Goal: Obtain resource: Download file/media

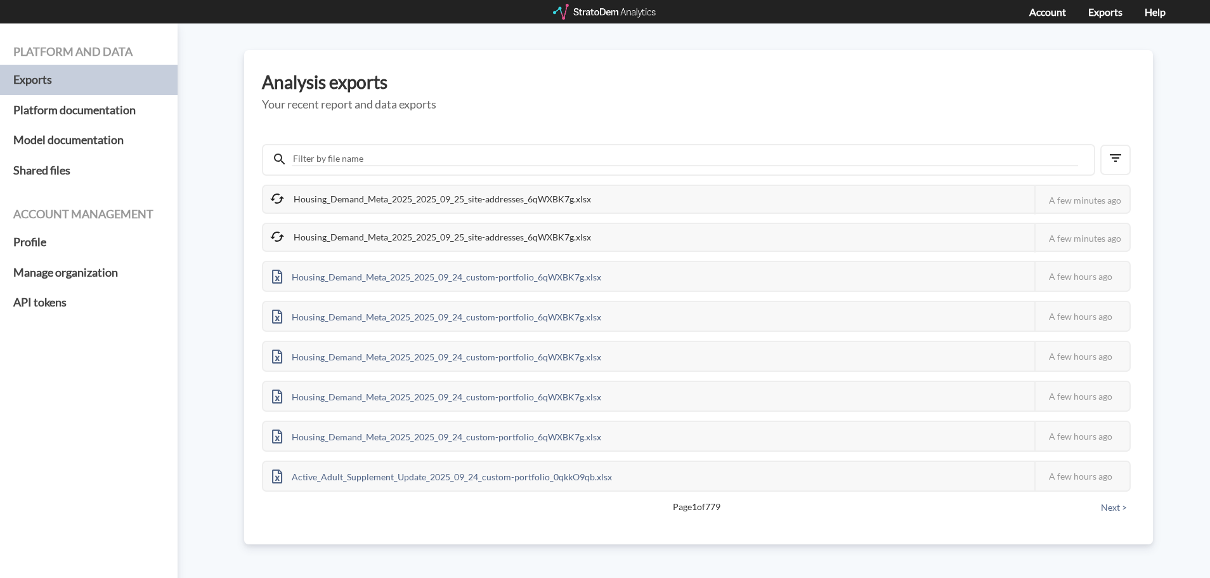
click at [577, 17] on div at bounding box center [605, 12] width 105 height 16
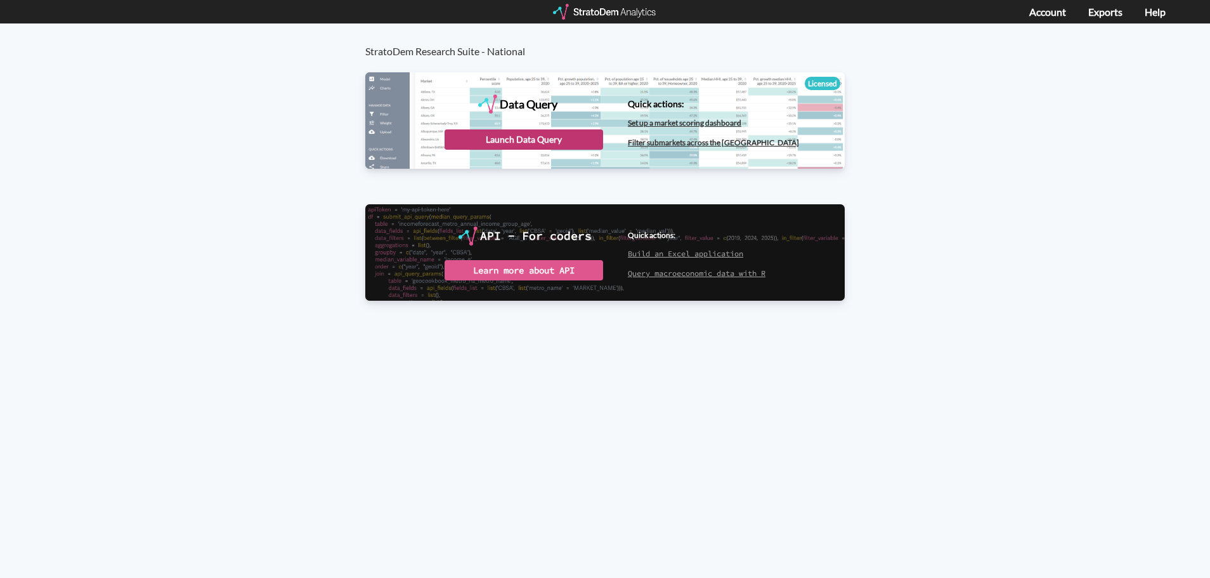
click at [514, 142] on div "Launch Data Query" at bounding box center [524, 139] width 159 height 20
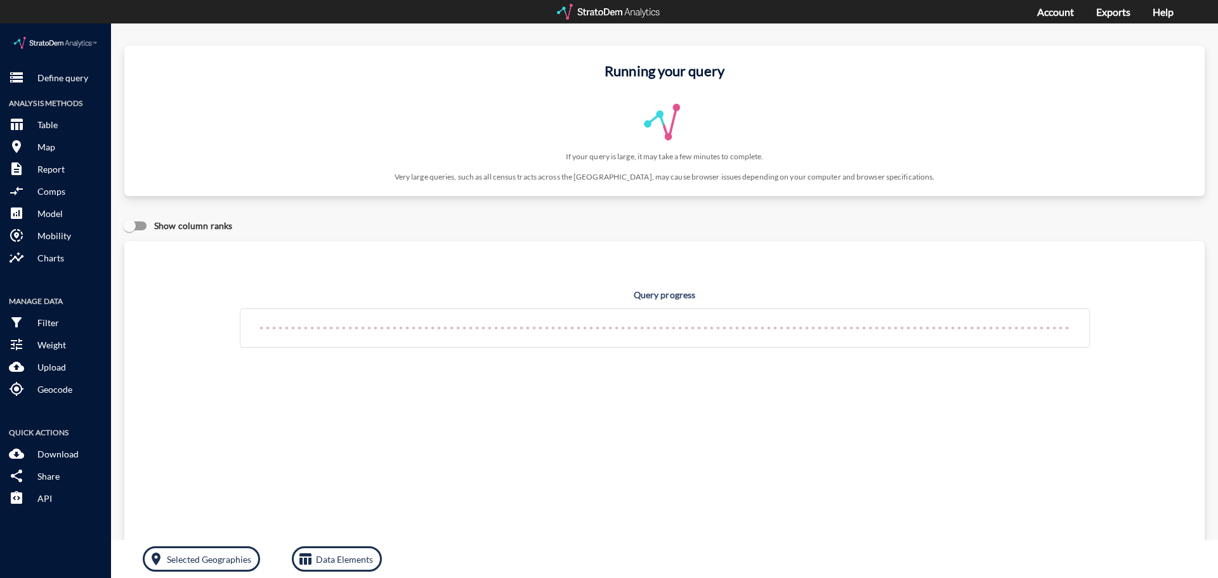
drag, startPoint x: 377, startPoint y: 202, endPoint x: 206, endPoint y: 119, distance: 190.0
click div "Show column ranks"
click p "Define query"
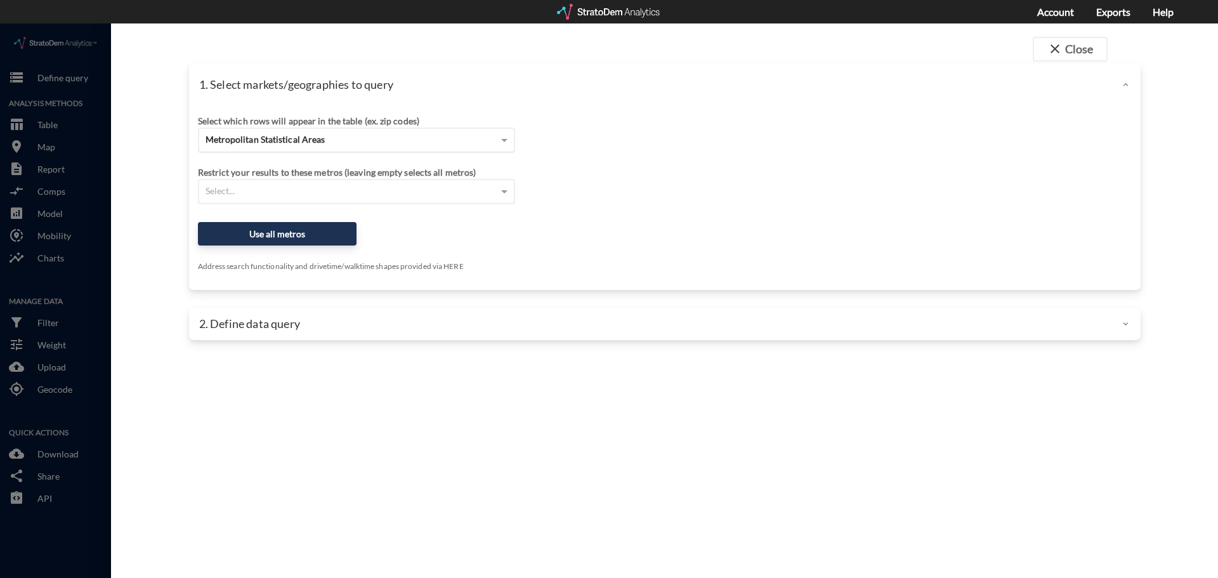
click div "Metropolitan Statistical Areas"
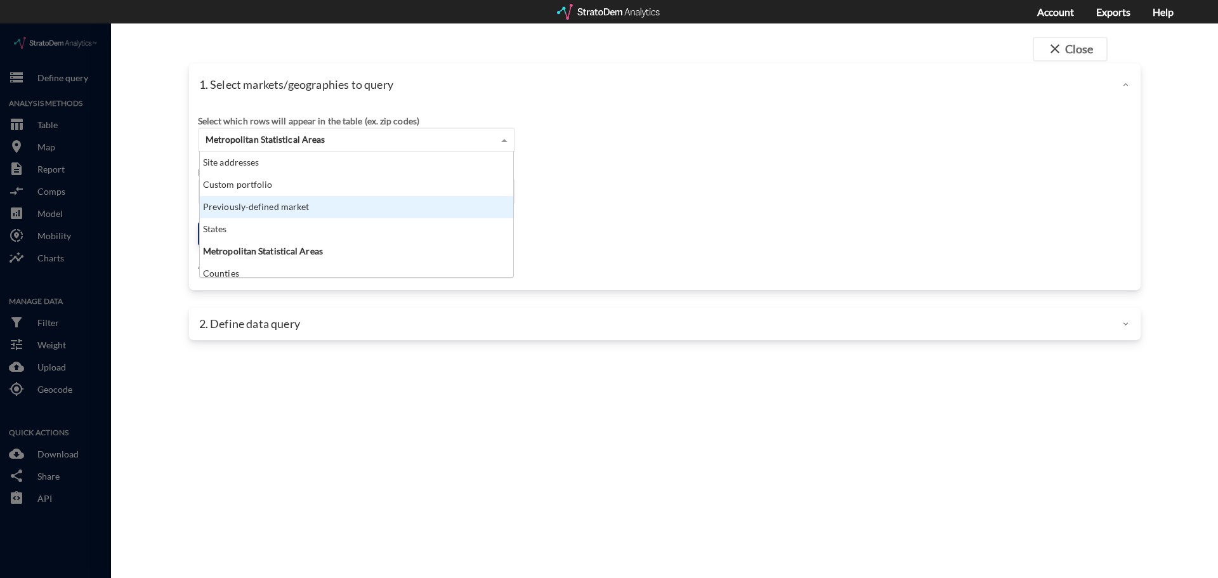
click div "Previously-defined market"
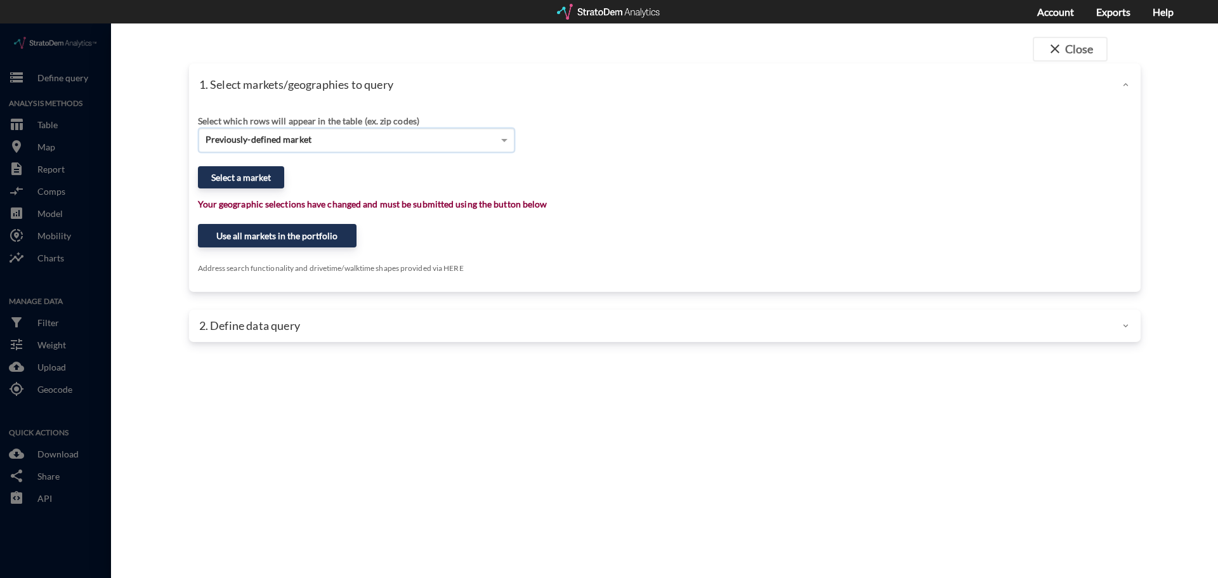
click div "Select which rows will appear in the table (ex. zip codes) Previously-defined m…"
click span "Previously-defined market"
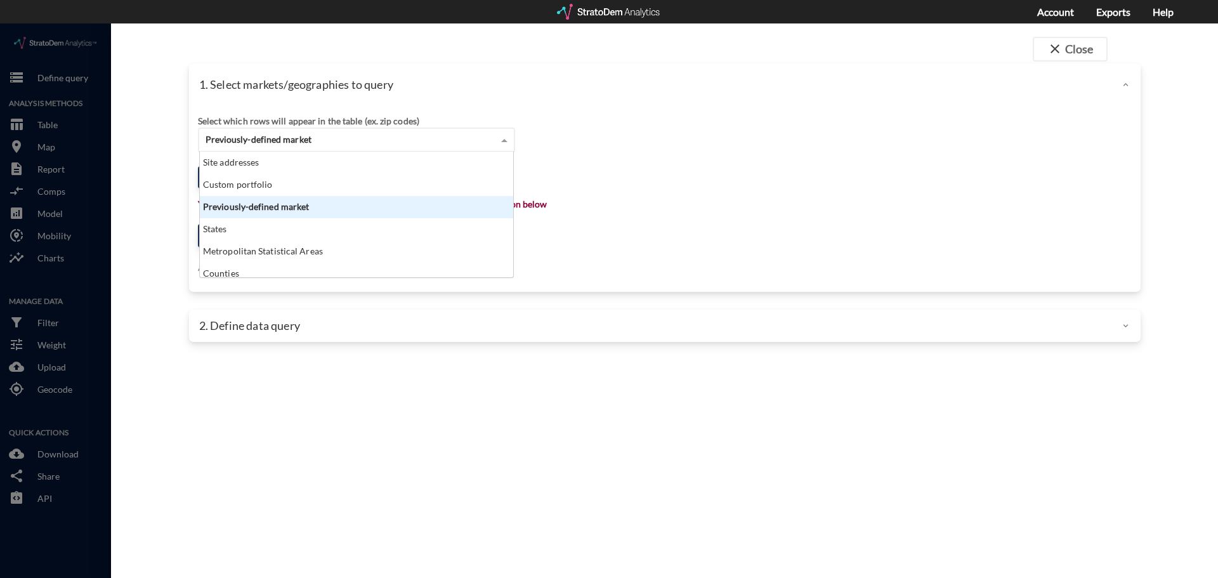
scroll to position [116, 306]
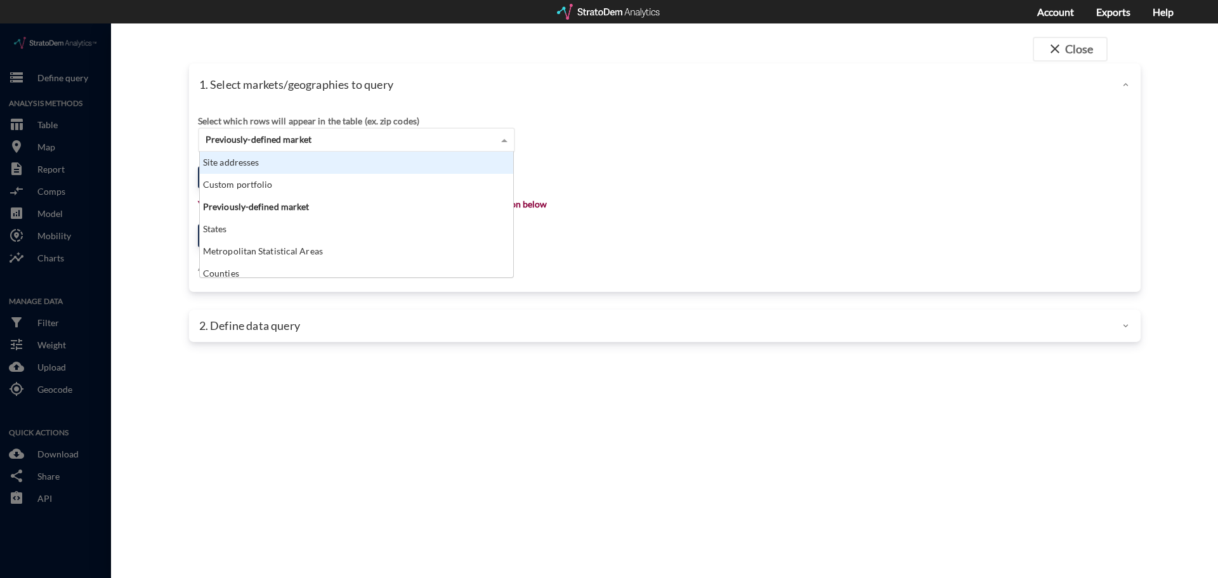
click div "Site addresses"
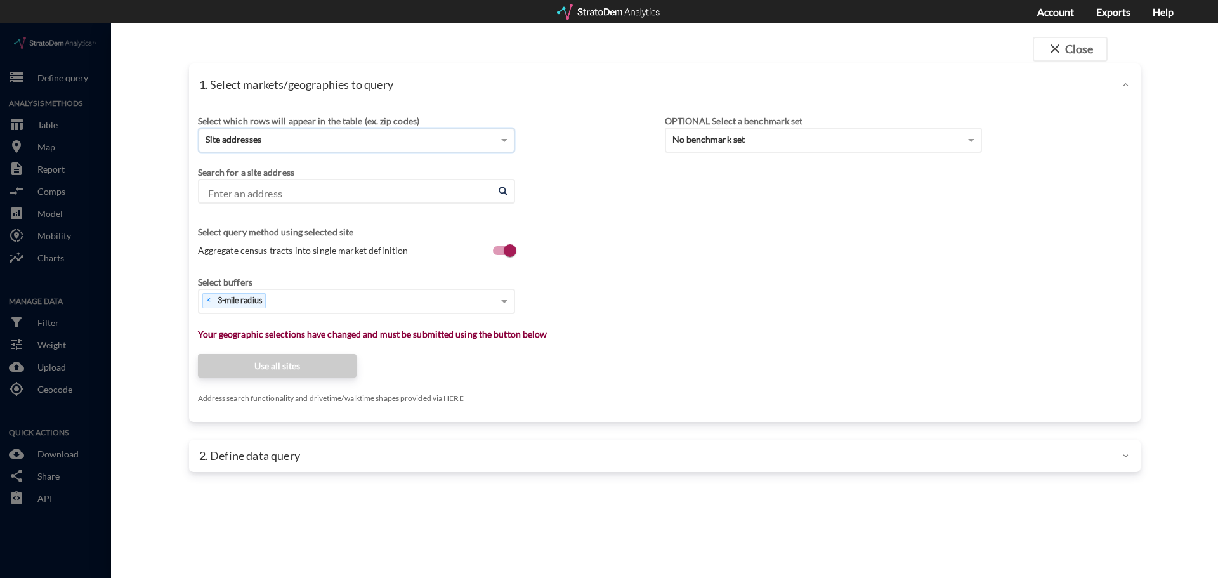
click input "Enter an address"
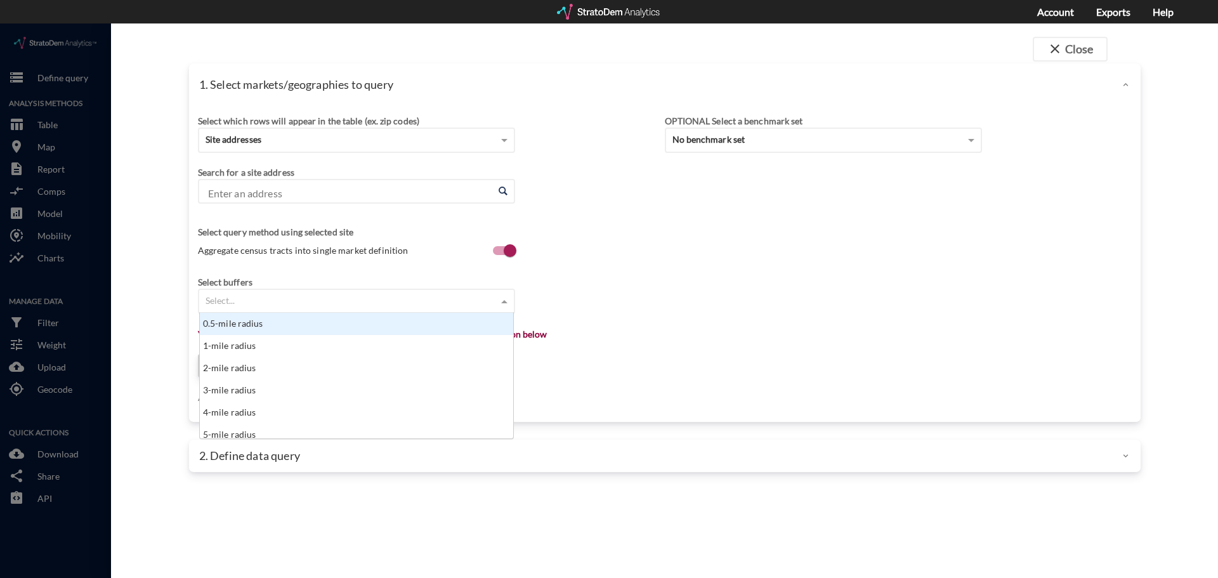
click div "Select..."
click div "1-mile radius"
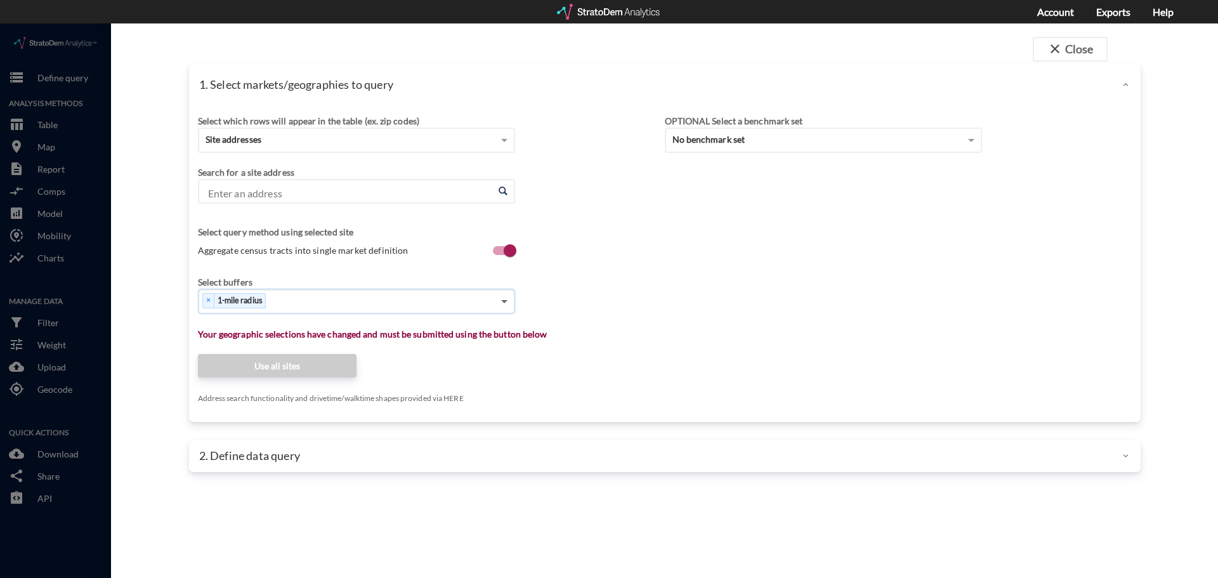
click span
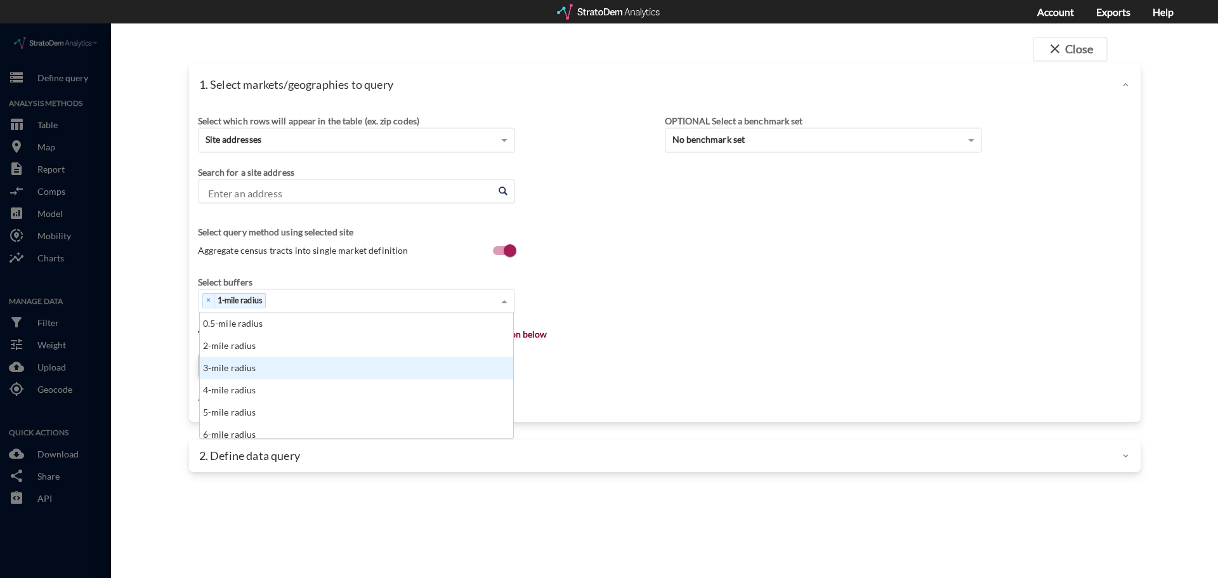
drag, startPoint x: 307, startPoint y: 344, endPoint x: 356, endPoint y: 308, distance: 61.1
click div "3-mile radius"
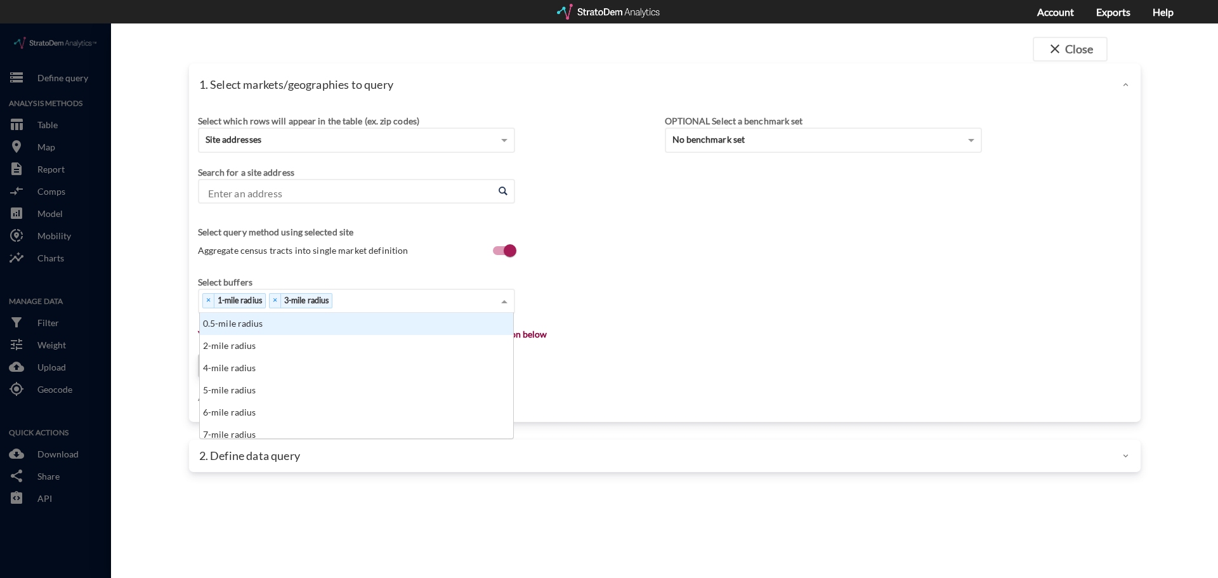
click div "× 1-mile radius × 3-mile radius"
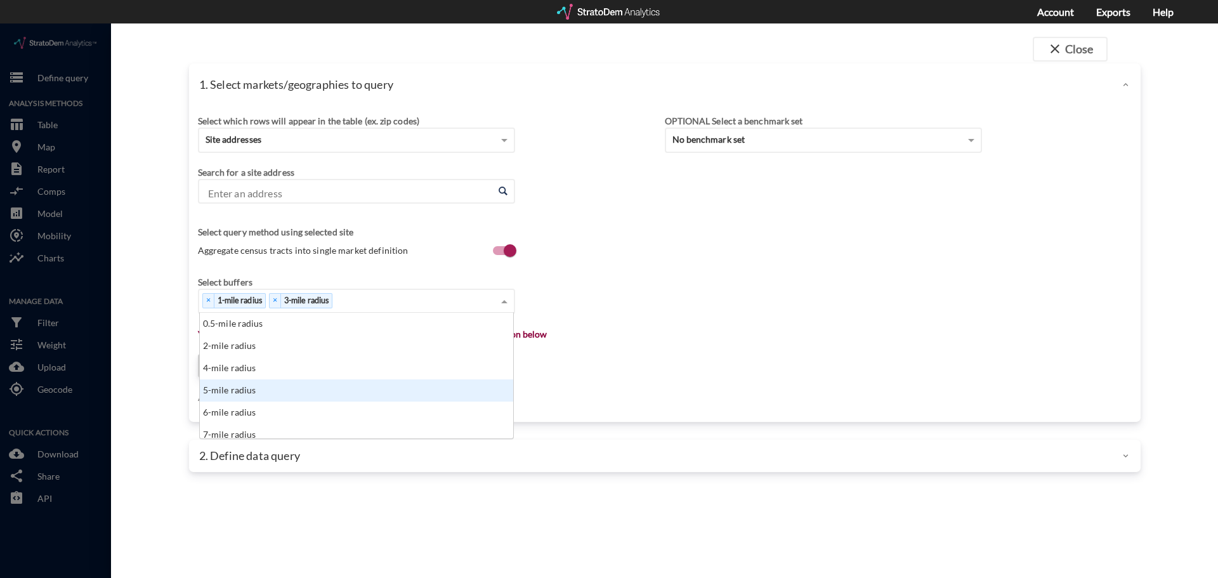
click div "5-mile radius"
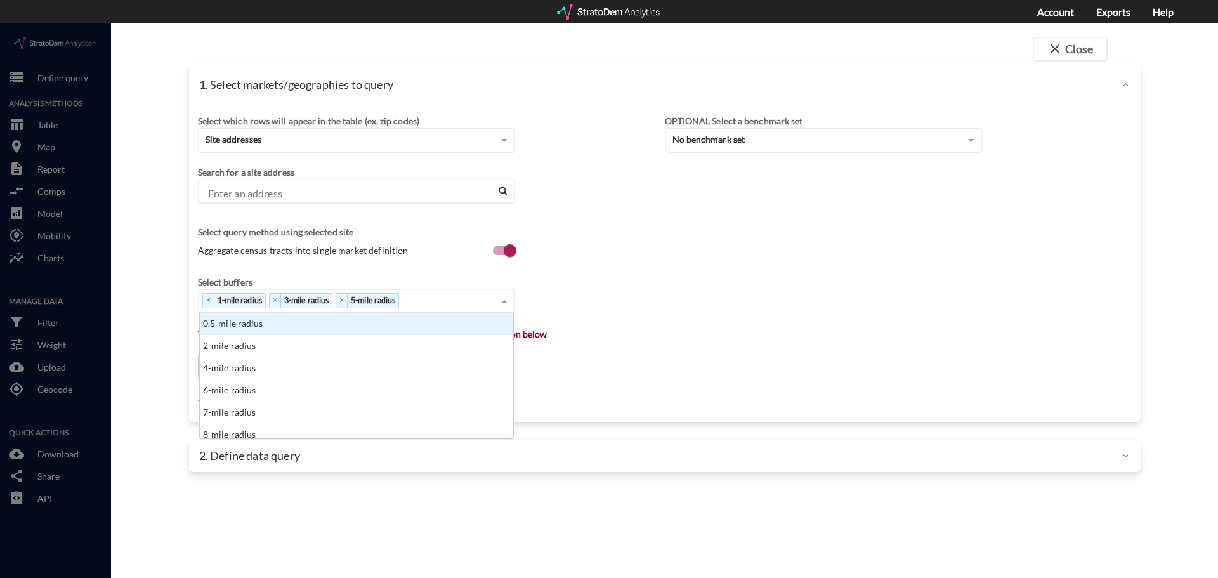
click div "× 1-mile radius × 3-mile radius × 5-mile radius"
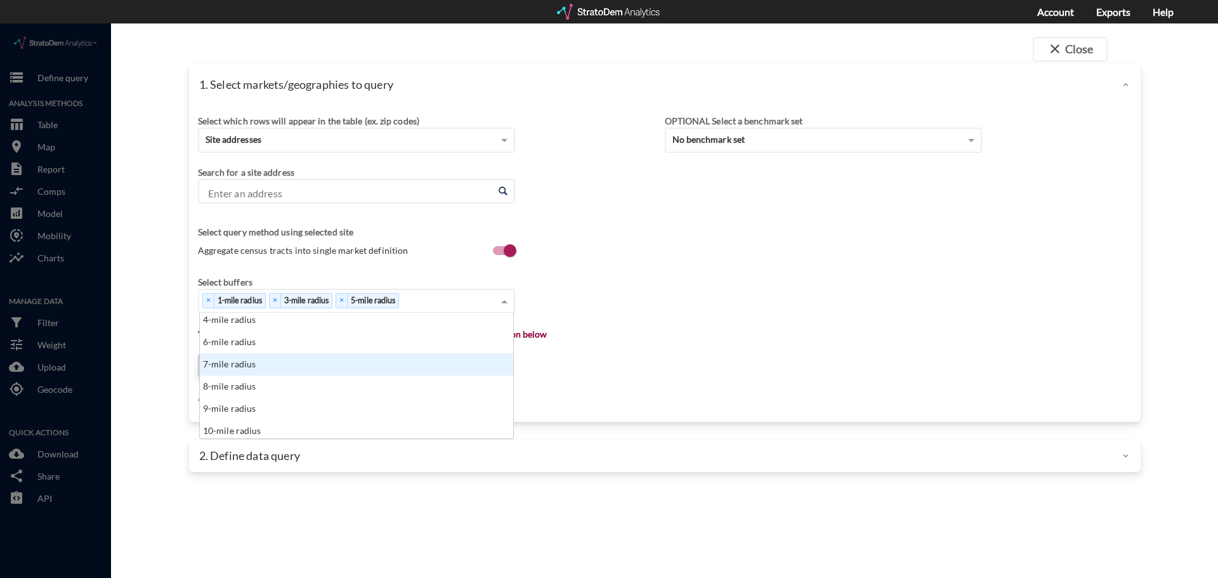
scroll to position [63, 0]
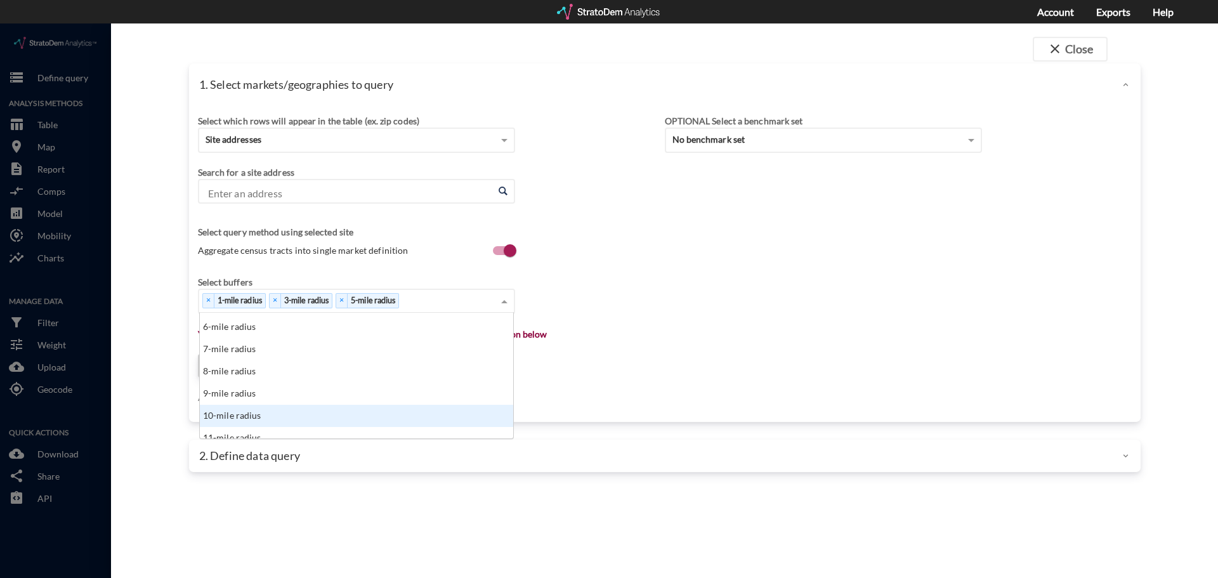
click div "10-mile radius"
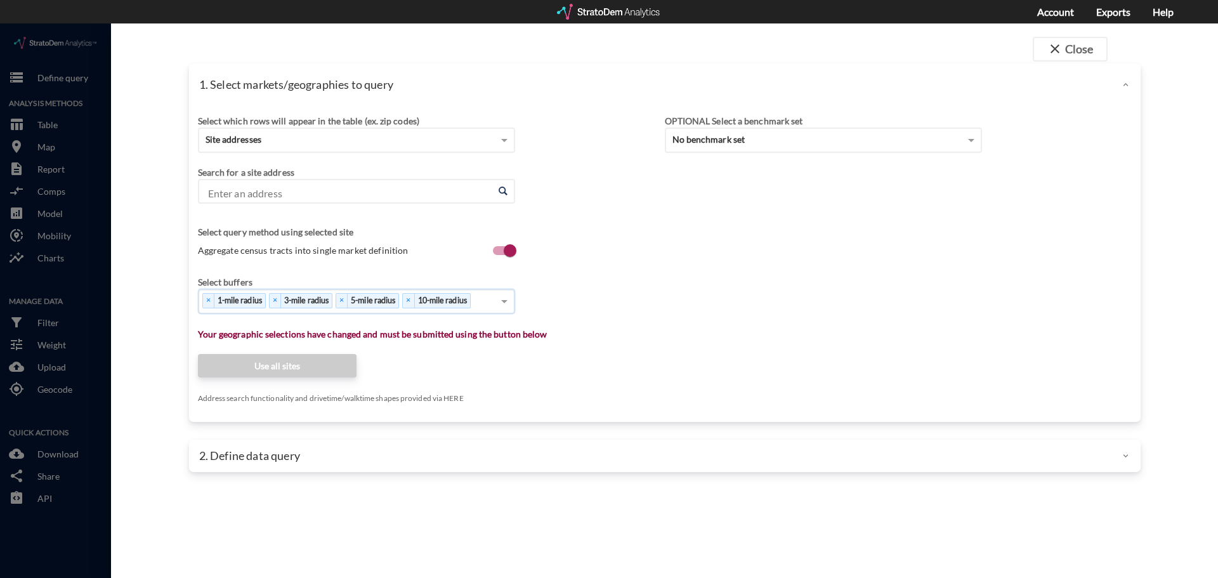
click input "Enter an address"
drag, startPoint x: 240, startPoint y: 175, endPoint x: 218, endPoint y: 163, distance: 25.3
click div "Enter an address Enter an address"
click input "Enter an address"
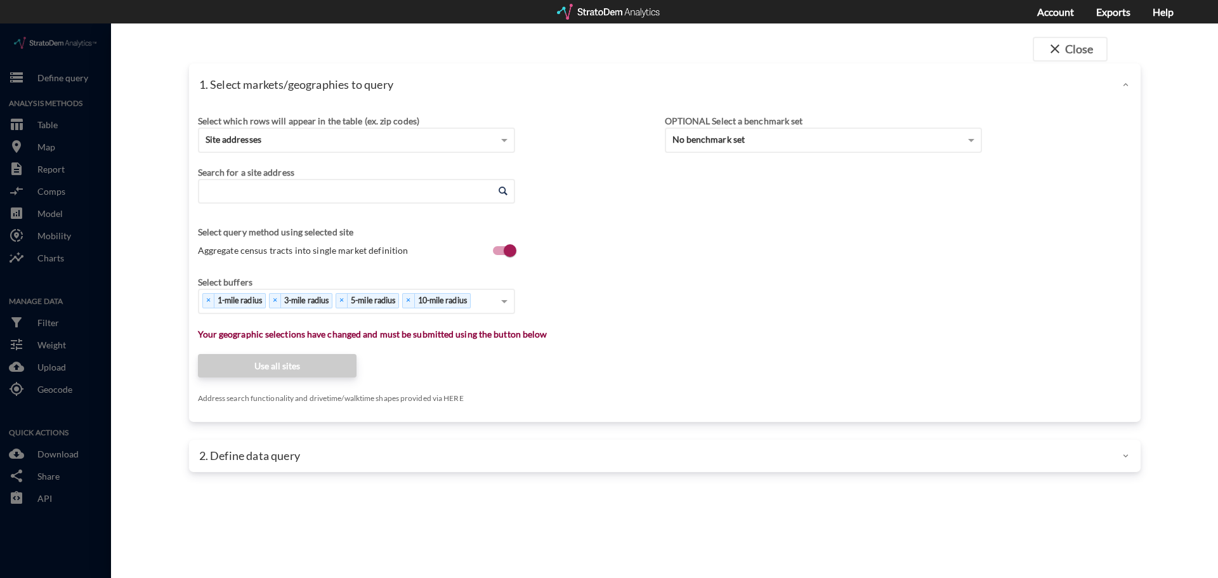
paste input "700 NW 4th St, Oklahoma City, OK 73102"
click li "700 NW 4th St, Oklahoma City, Oklahoma"
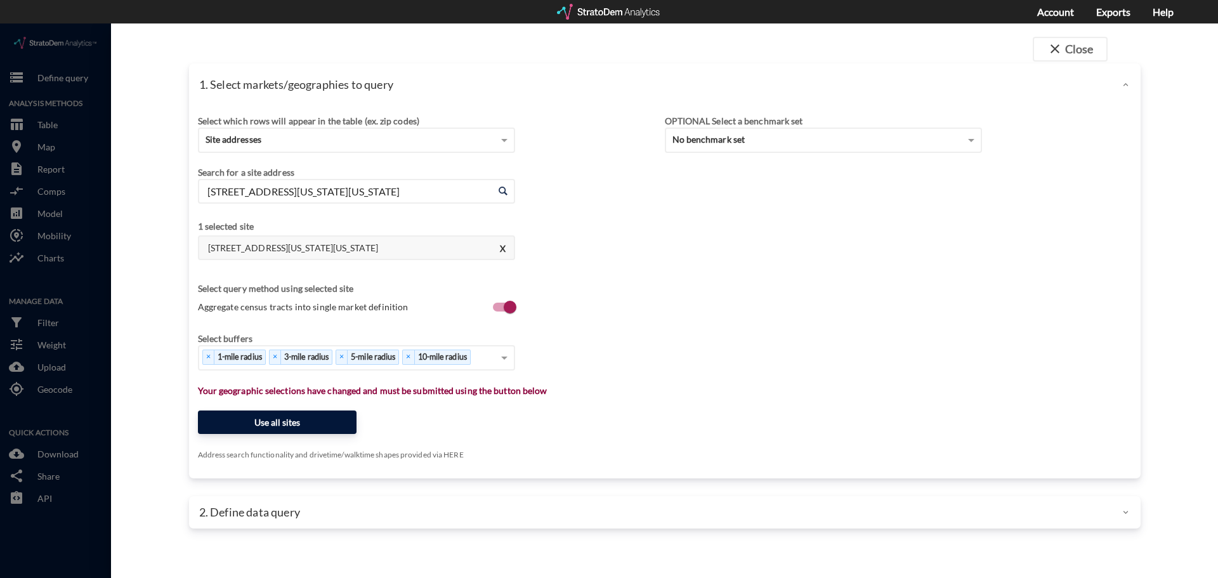
type input "700 NW 4th St, Oklahoma City, Oklahoma"
click button "Use all sites"
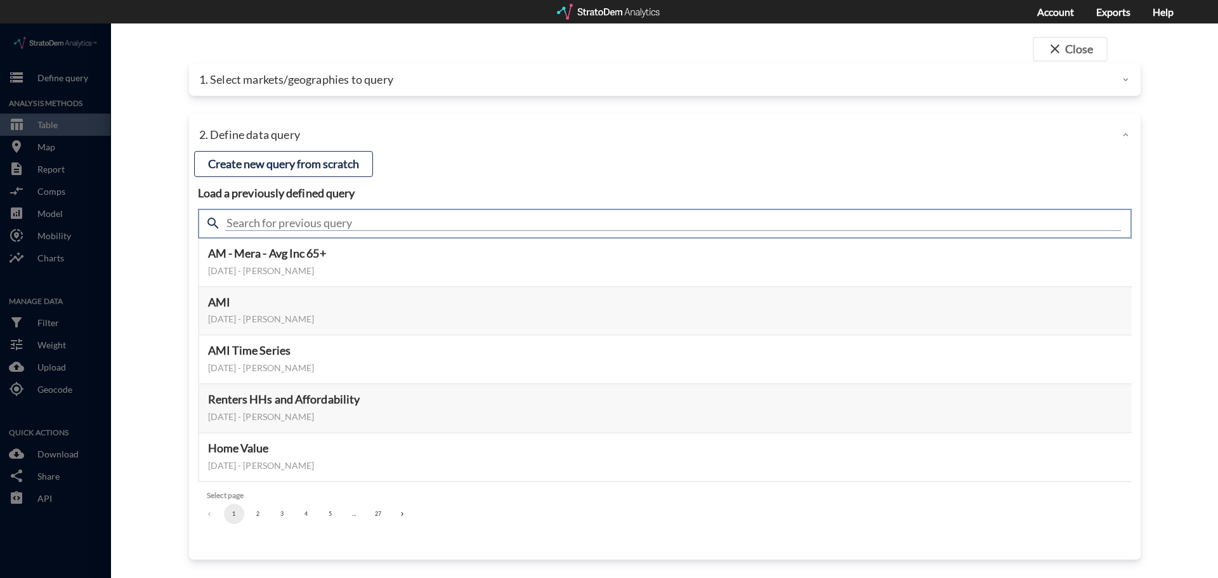
click input "text"
type input "housing"
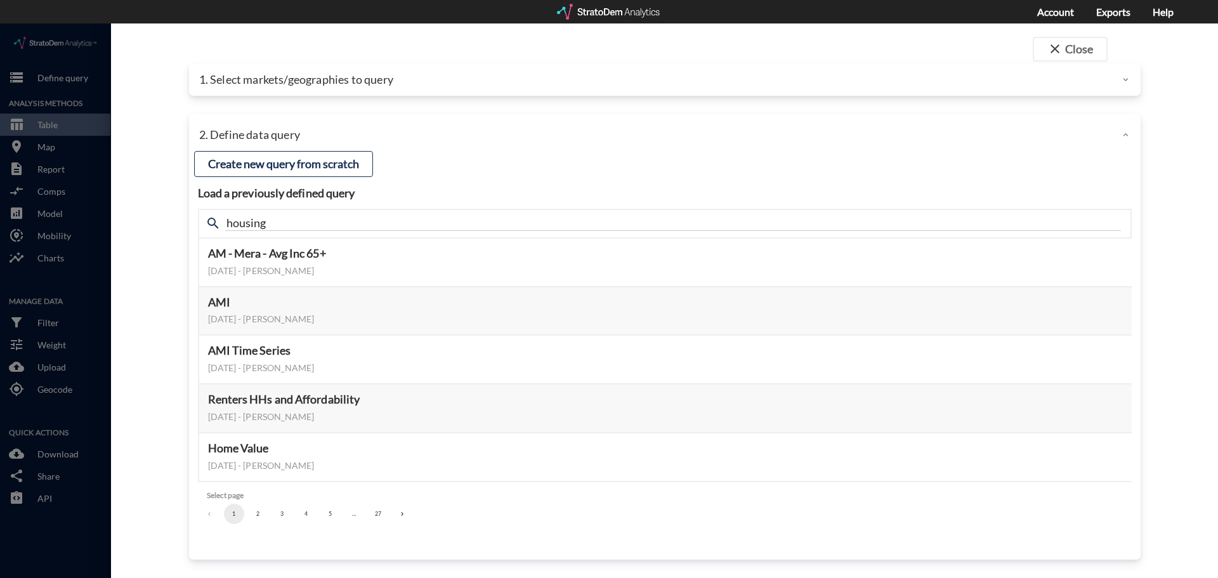
click div "search housing"
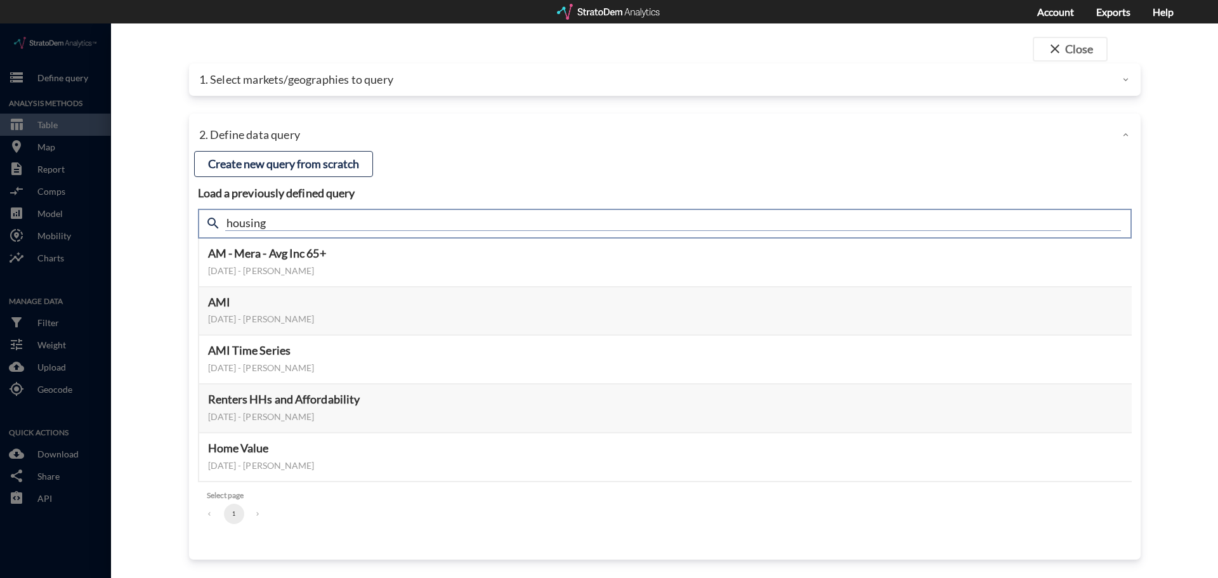
click input "housing"
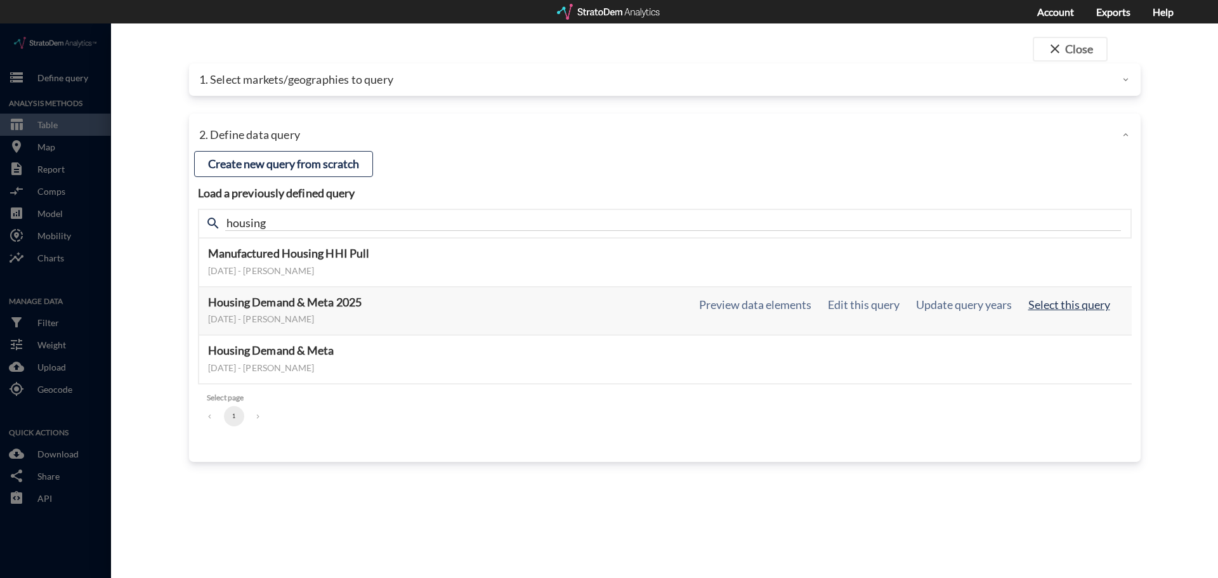
click button "Select this query"
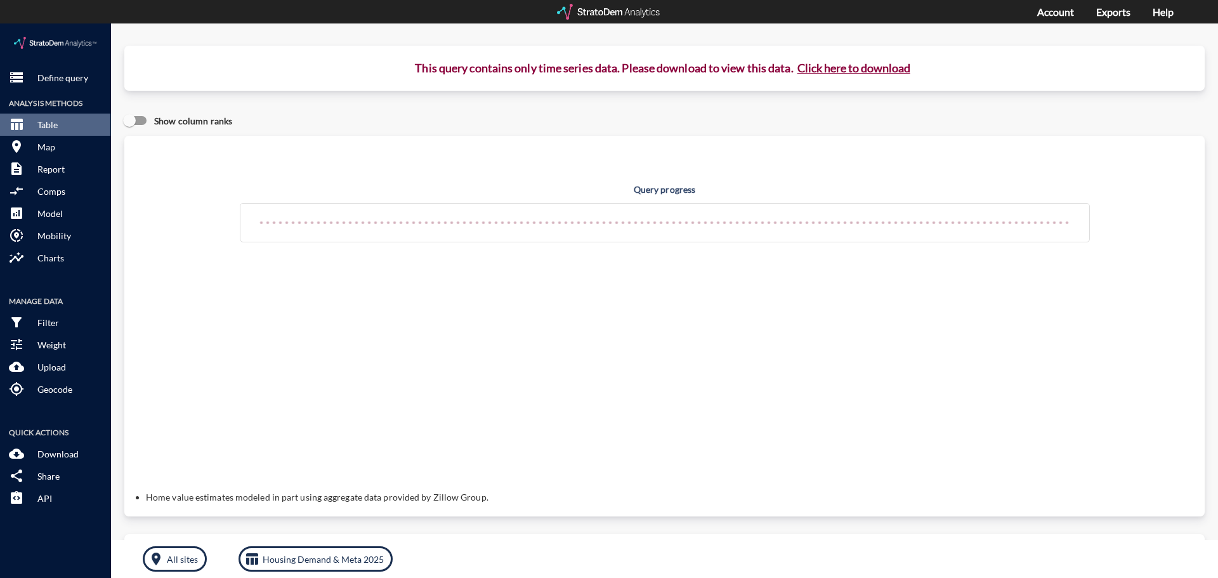
click button "Click here to download"
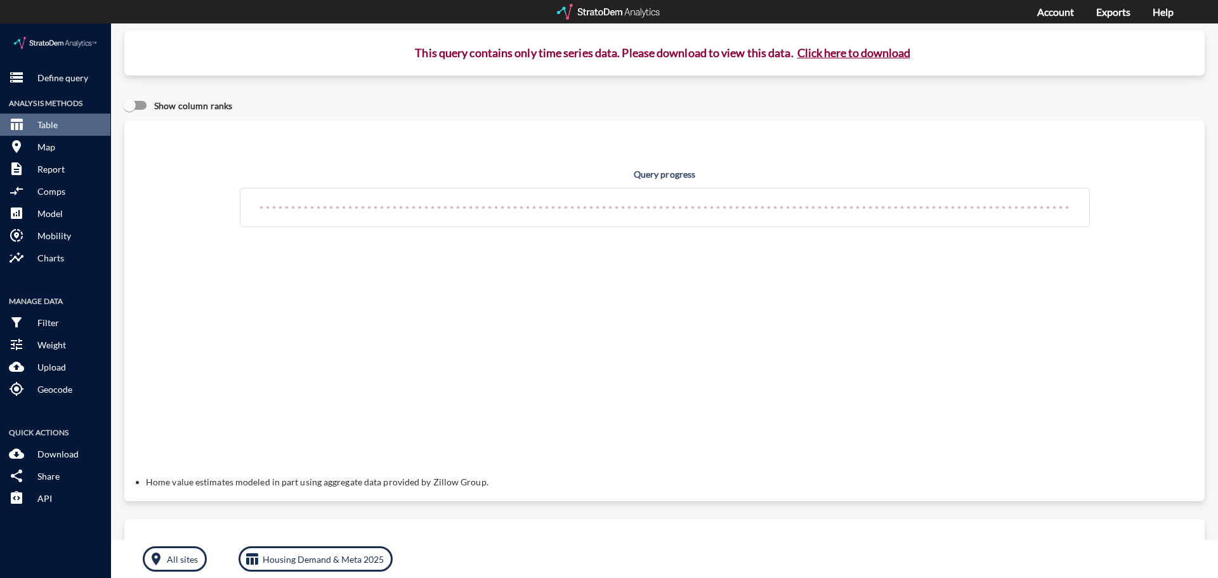
scroll to position [0, 0]
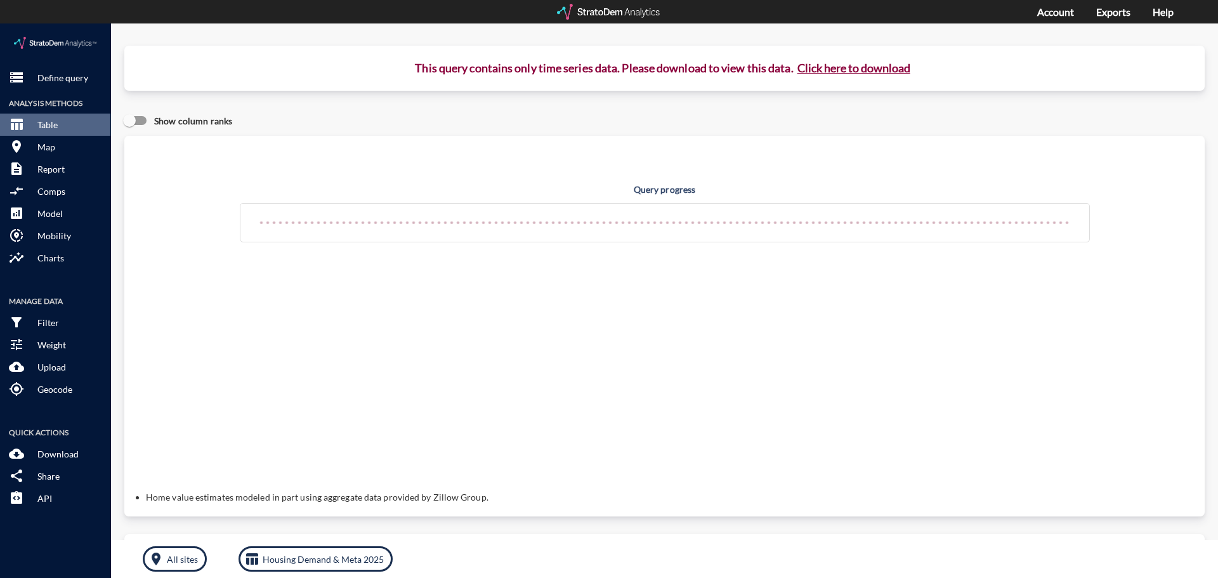
click button "Click here to download"
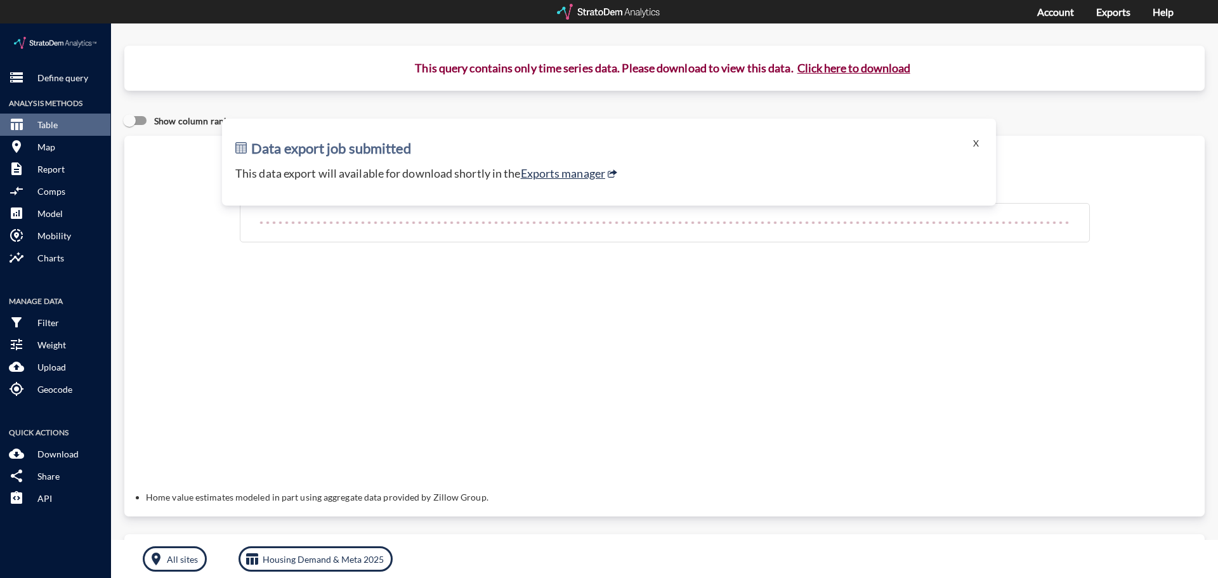
click button "Click here to download"
click button "X"
click link "Exports manager"
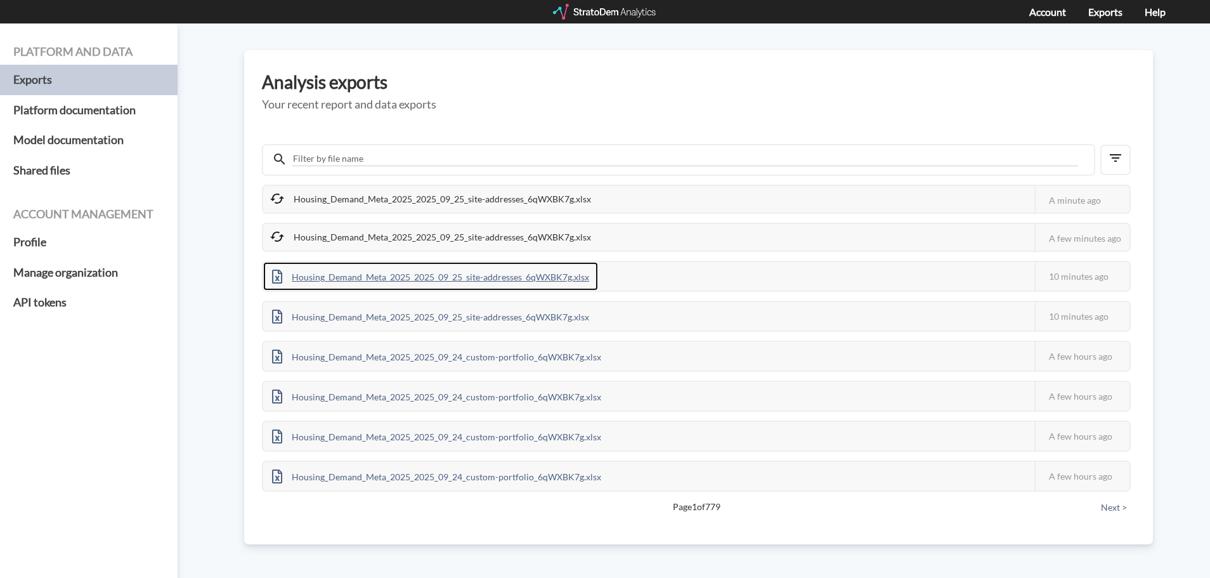
drag, startPoint x: 801, startPoint y: 109, endPoint x: 526, endPoint y: 275, distance: 321.5
click at [526, 275] on div "Housing_Demand_Meta_2025_2025_09_25_site-addresses_6qWXBK7g.xlsx" at bounding box center [430, 276] width 335 height 29
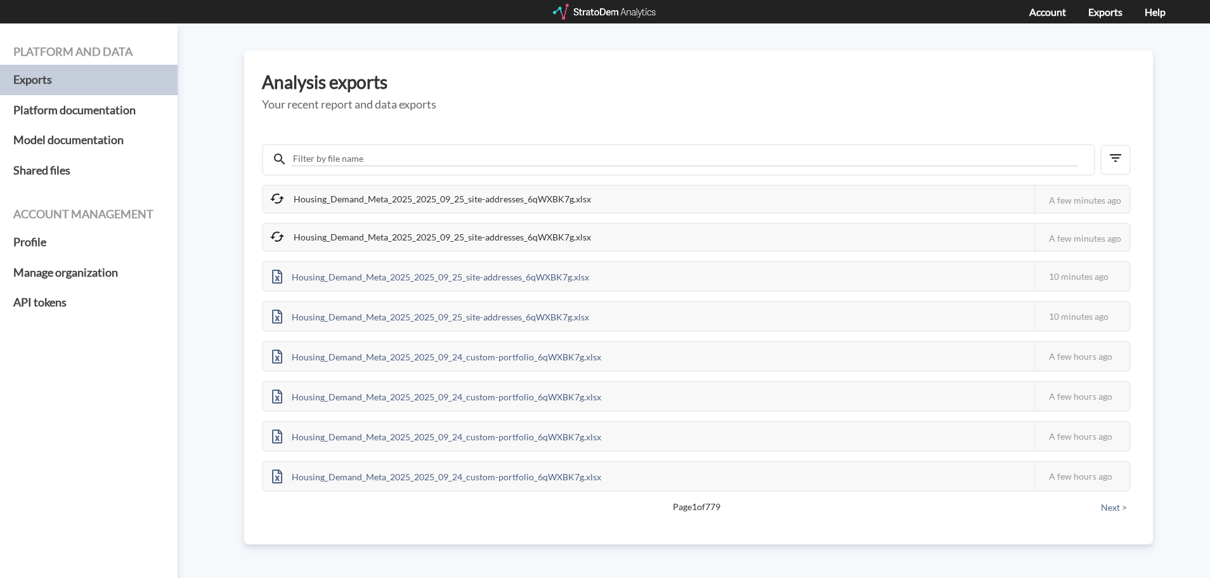
click at [595, 14] on div at bounding box center [605, 12] width 105 height 16
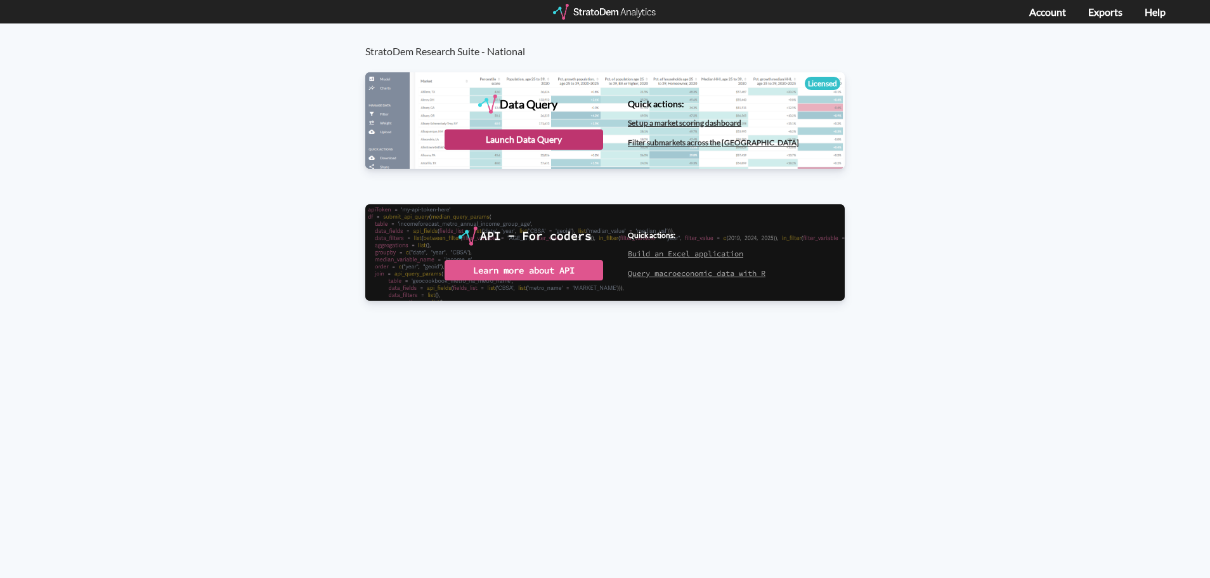
click at [538, 142] on div "Launch Data Query" at bounding box center [524, 139] width 159 height 20
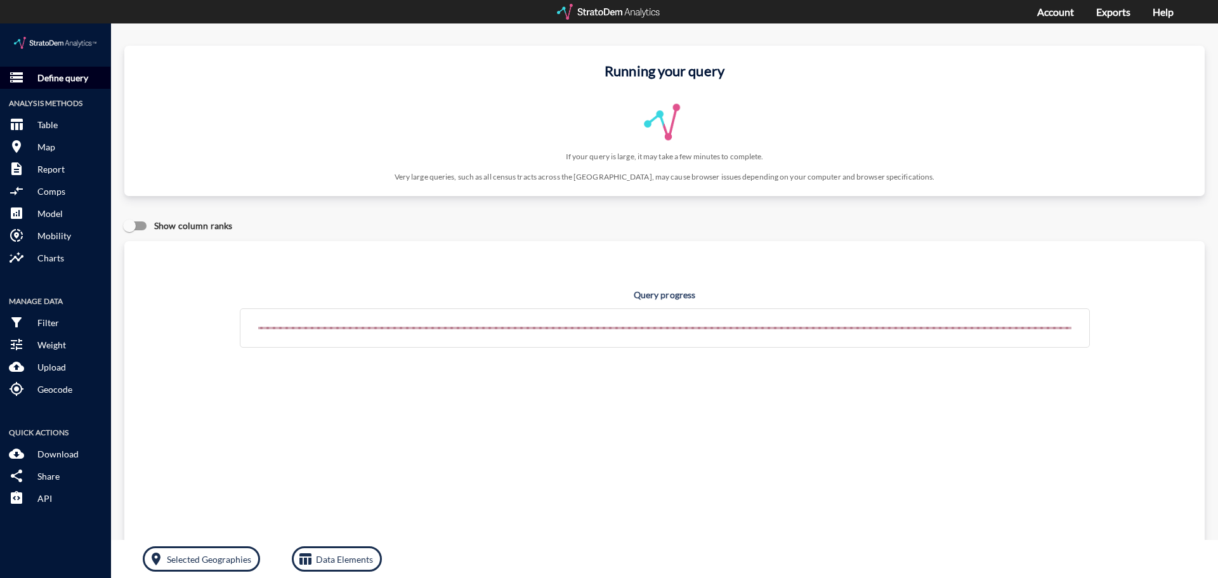
click p "Define query"
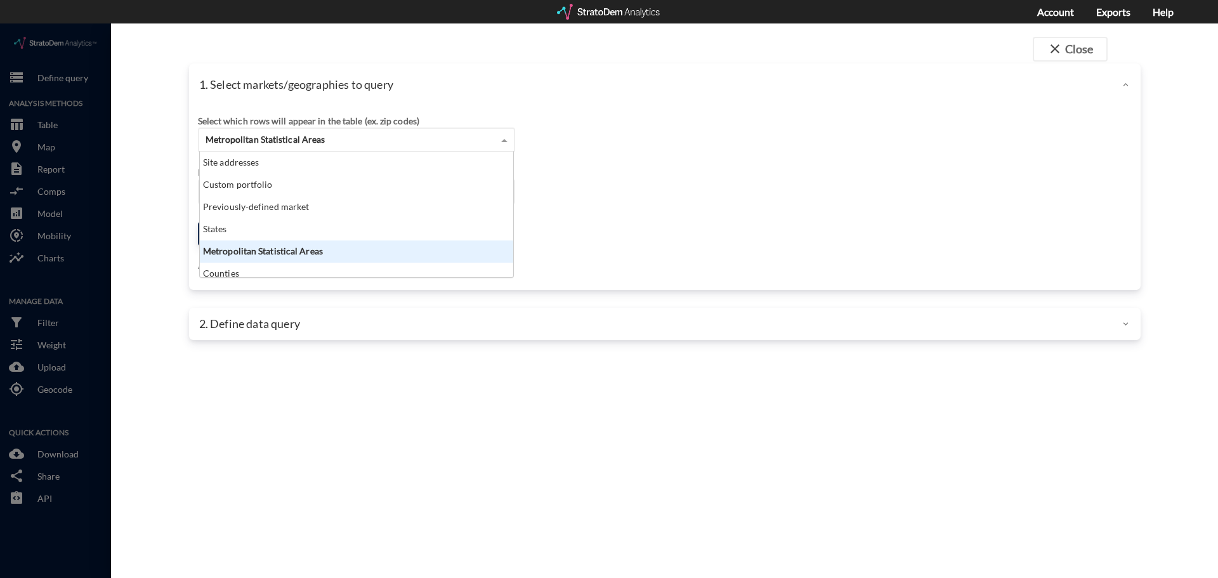
click span "Metropolitan Statistical Areas"
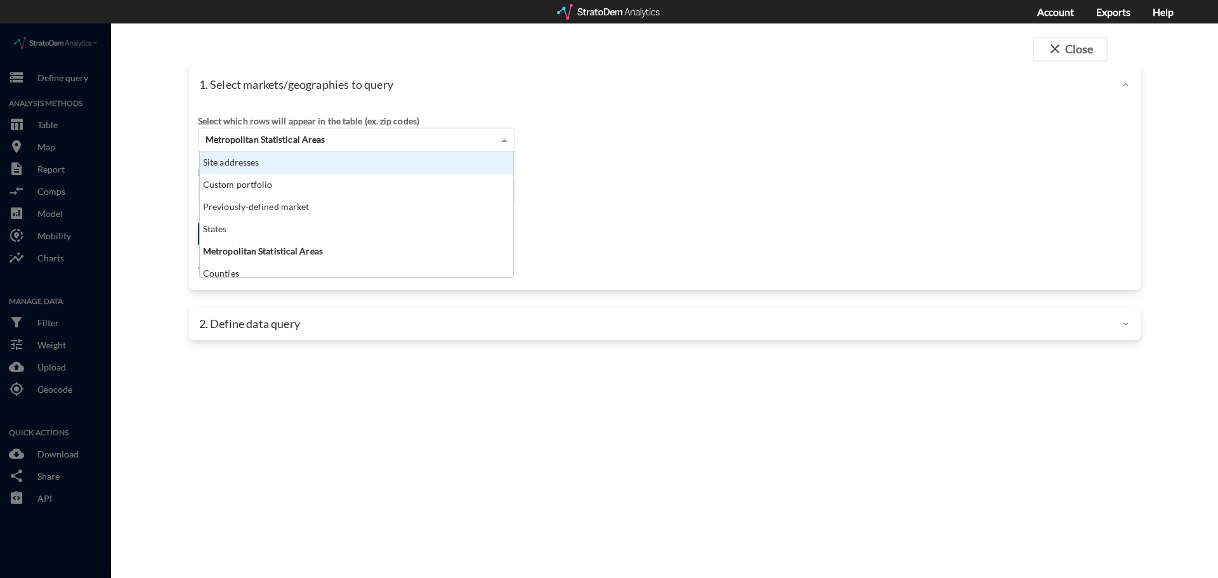
click div "Site addresses"
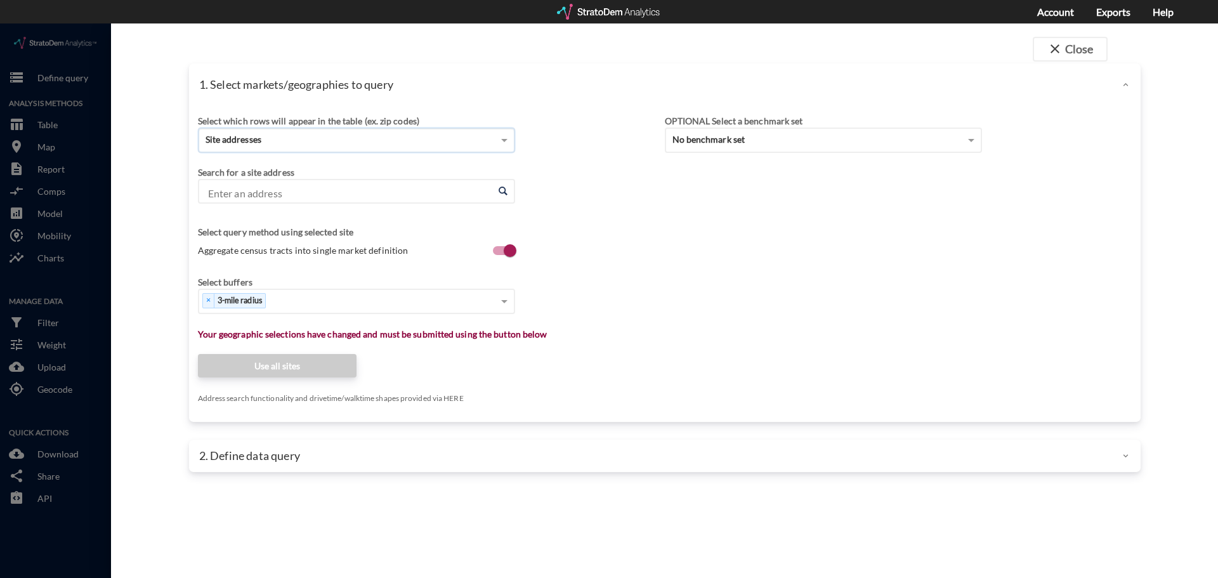
click input "Enter an address"
paste input "700 NW 4th St, Oklahoma City, OK 73102"
click li "700 NW 4th St, Oklahoma City, Oklahoma"
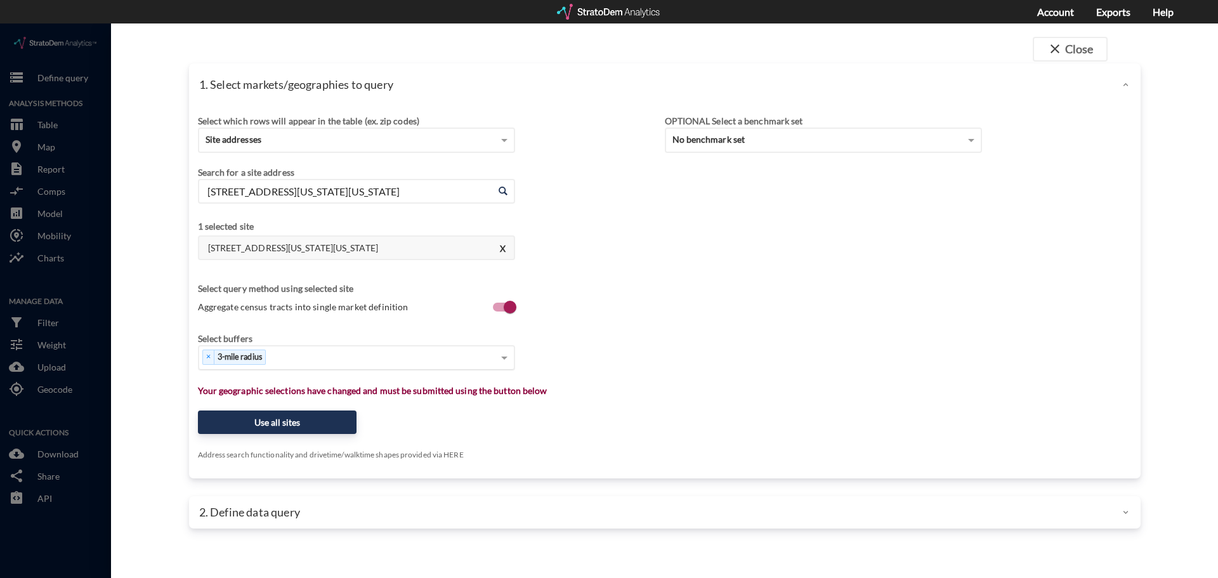
type input "700 NW 4th St, Oklahoma City, Oklahoma"
click input
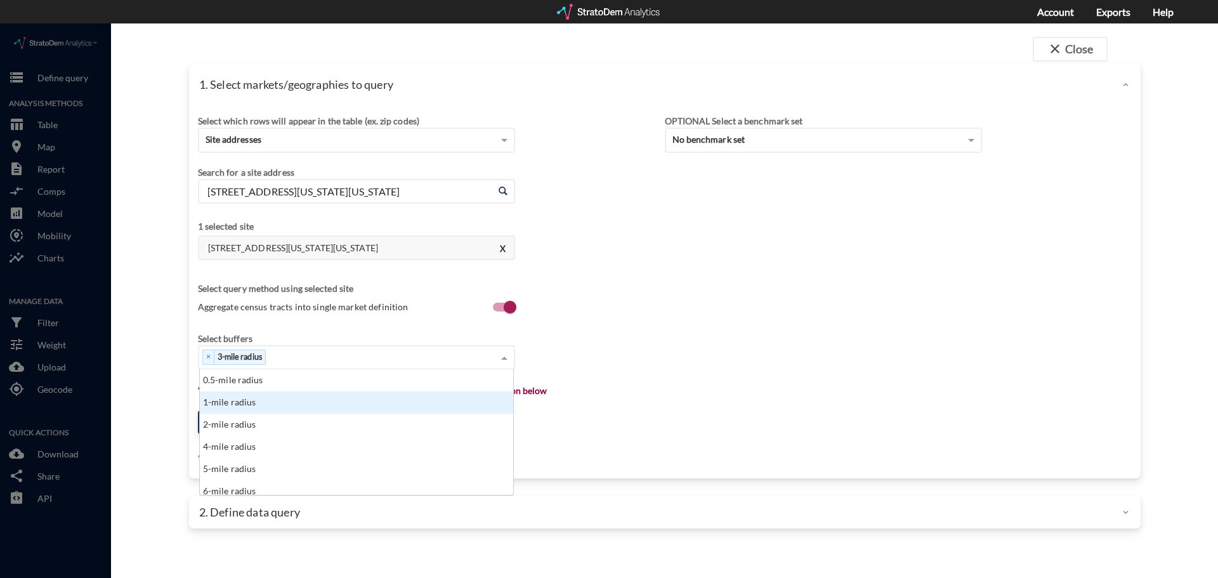
click div "1-mile radius"
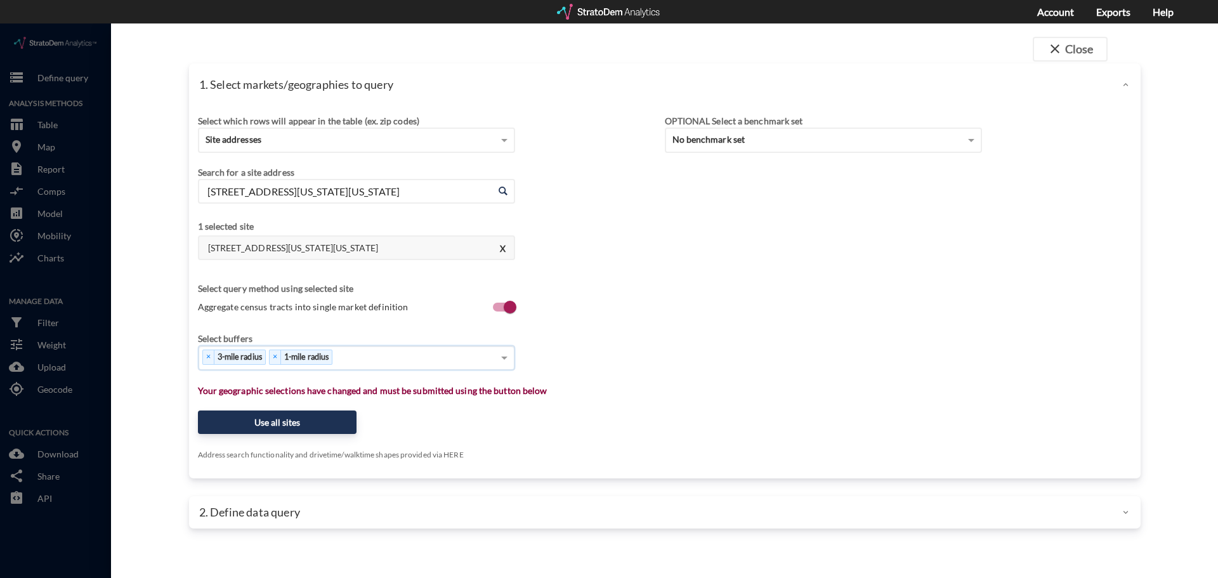
type input "5"
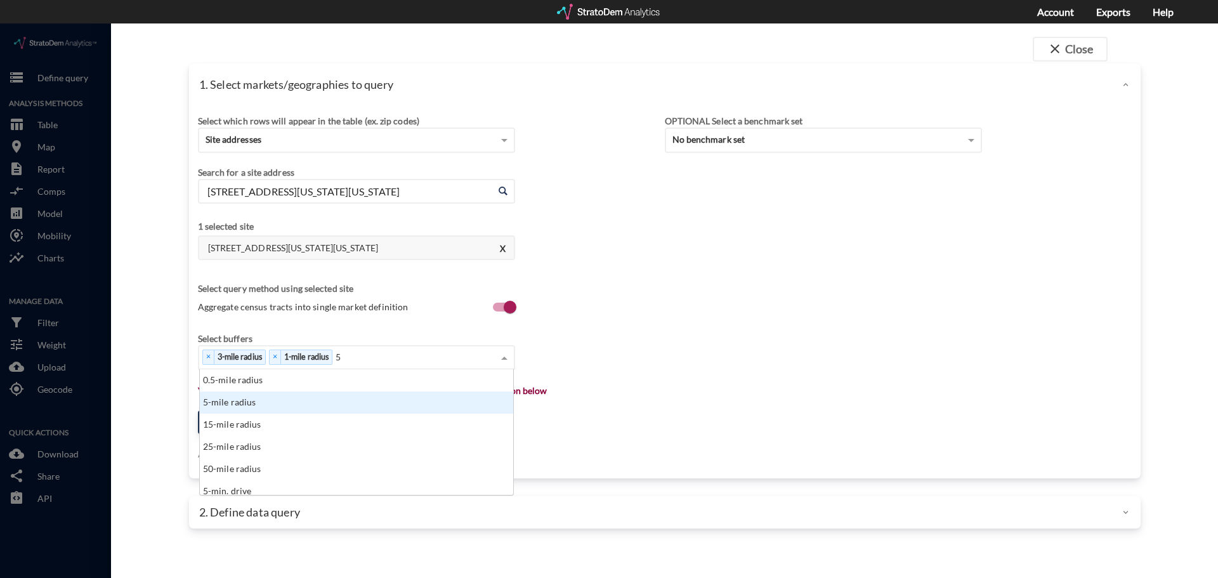
click div "5-mile radius"
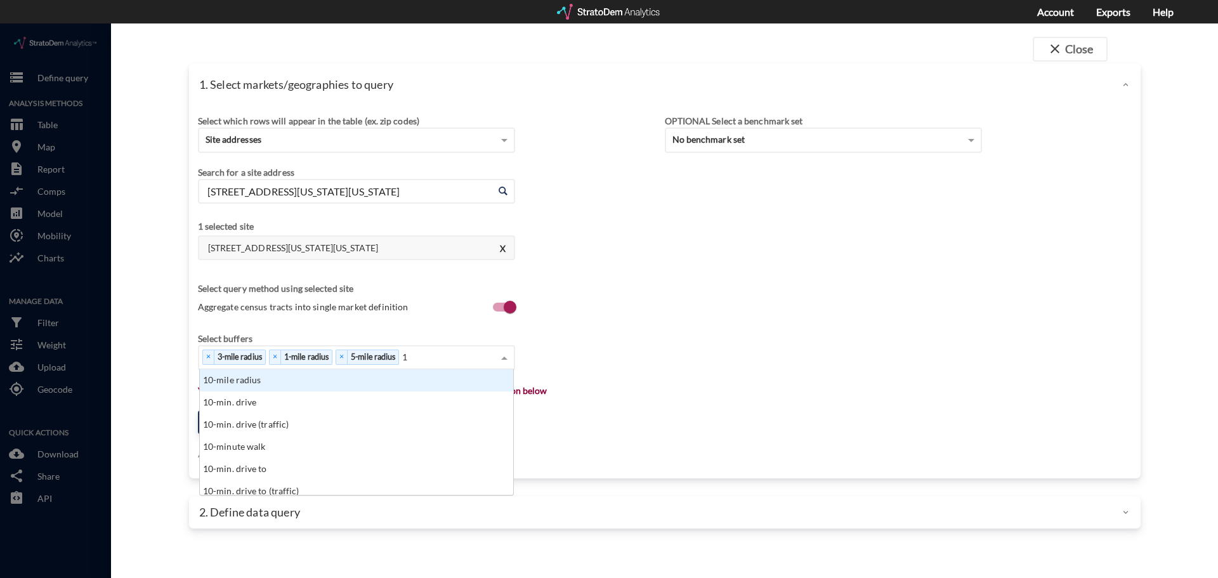
type input "10"
click div "10-mile radius"
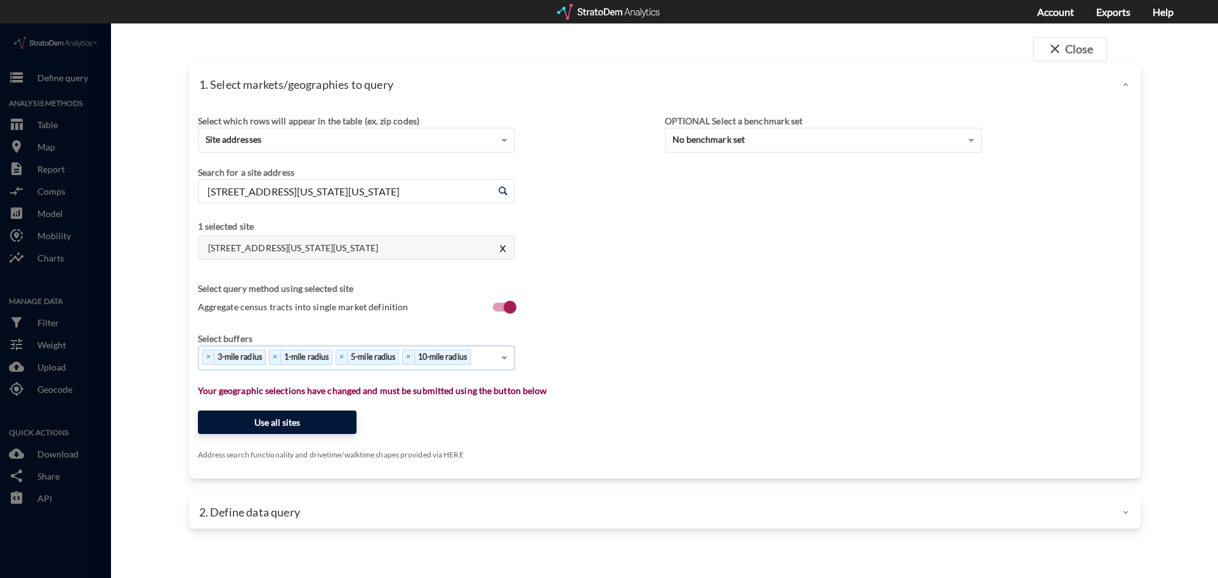
click button "Use all sites"
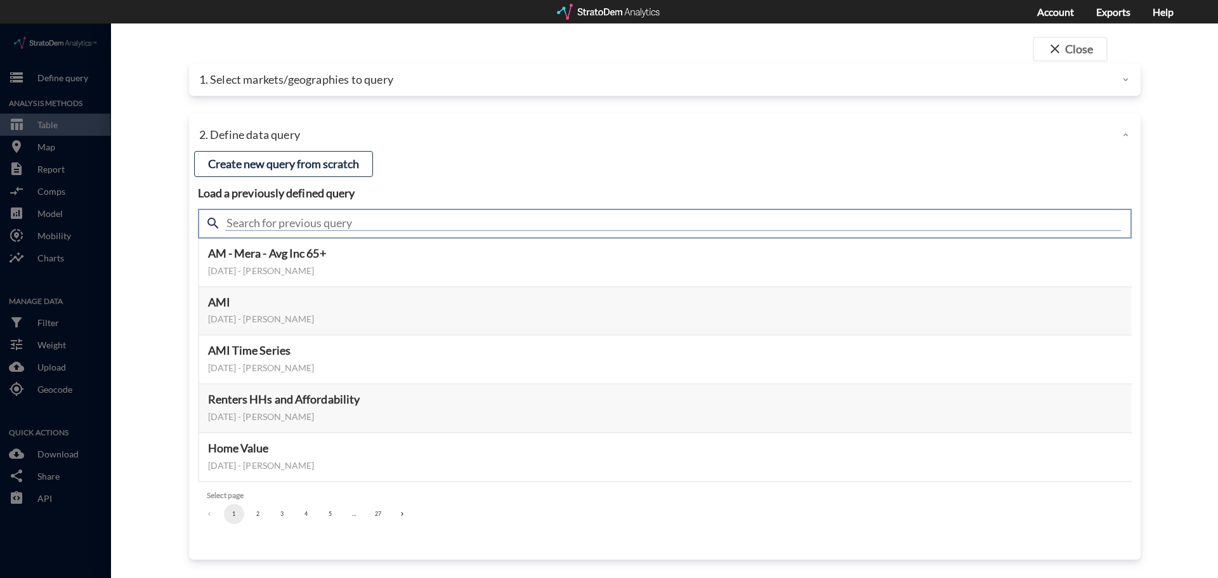
click input "text"
type input "housing"
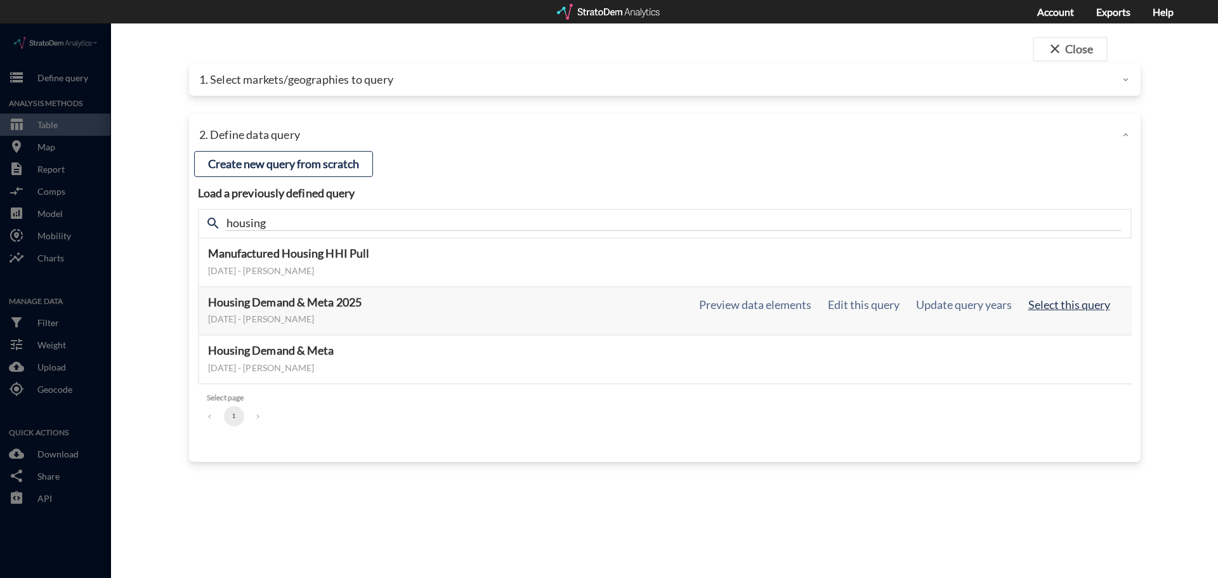
click button "Select this query"
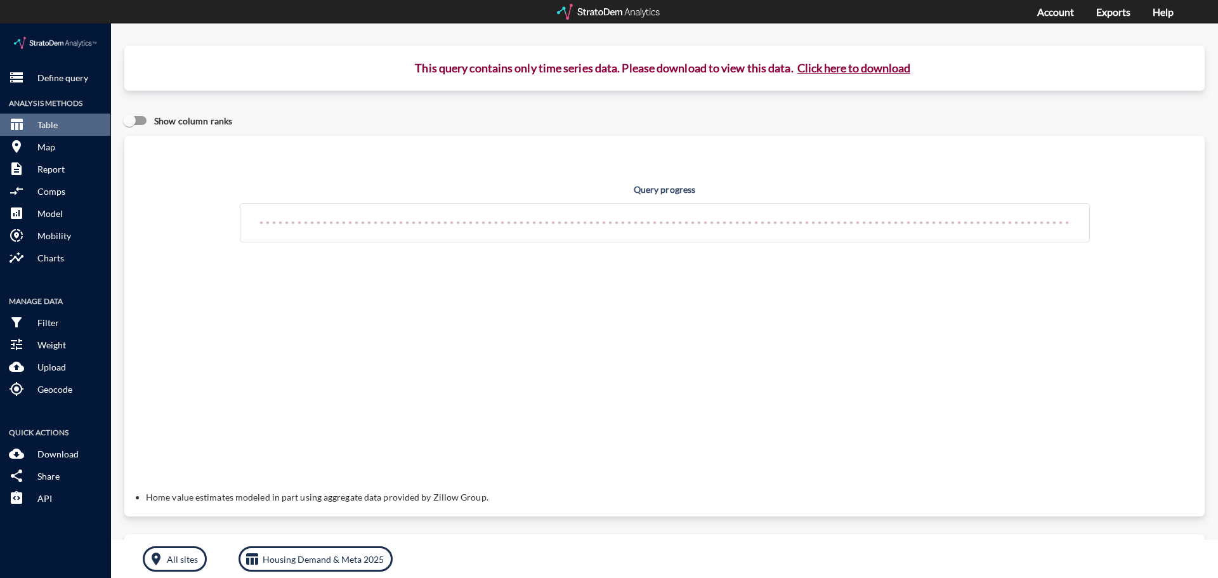
click button "Click here to download"
click at [1111, 9] on link "Exports" at bounding box center [1113, 12] width 34 height 12
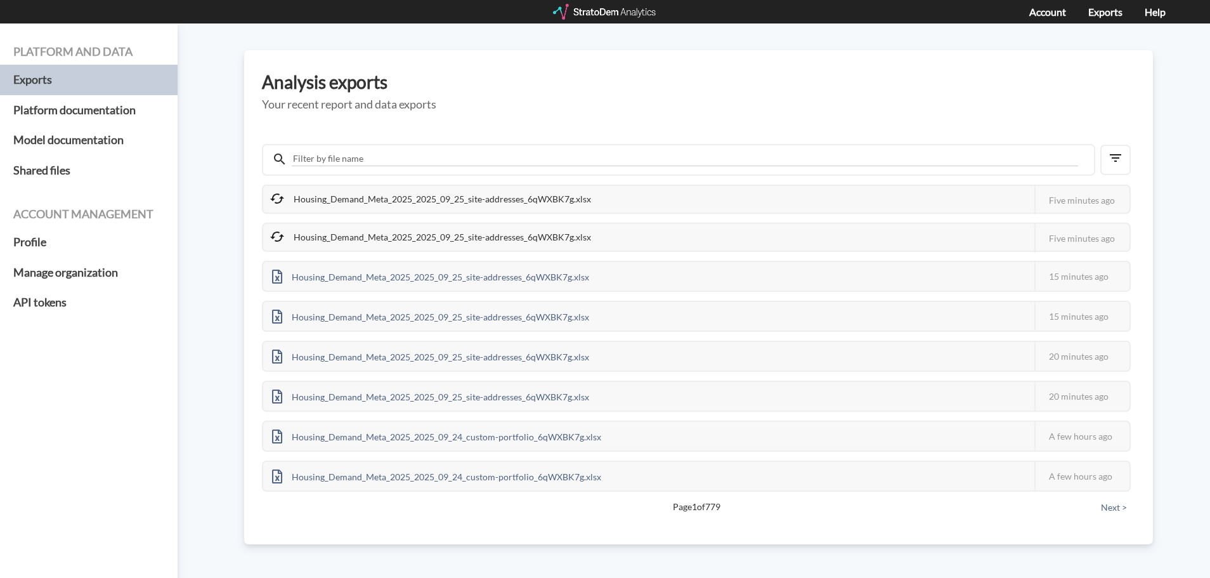
click at [377, 205] on div "Housing_Demand_Meta_2025_2025_09_25_site-addresses_6qWXBK7g.xlsx" at bounding box center [431, 199] width 337 height 27
click at [333, 196] on div "Housing_Demand_Meta_2025_2025_09_25_site-addresses_6qWXBK7g.xlsx" at bounding box center [431, 199] width 337 height 27
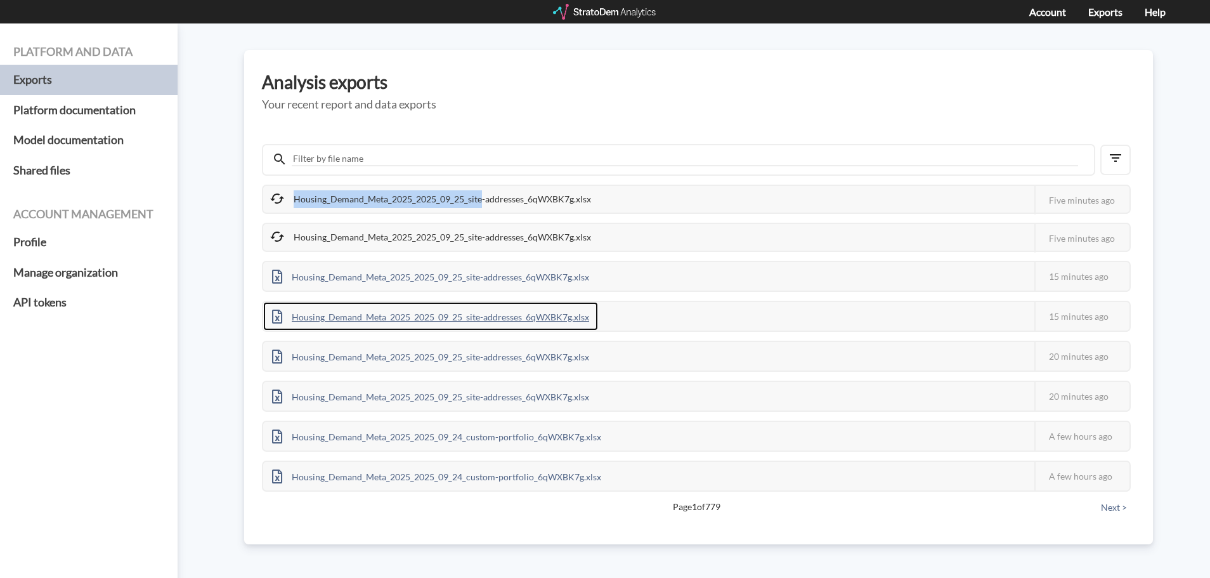
click at [402, 320] on div "Housing_Demand_Meta_2025_2025_09_25_site-addresses_6qWXBK7g.xlsx" at bounding box center [430, 316] width 335 height 29
